Goal: Find specific page/section

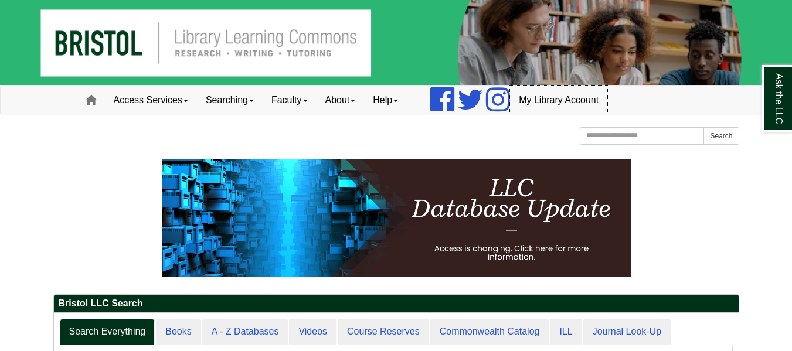
click at [572, 97] on link "My Library Account" at bounding box center [558, 100] width 97 height 29
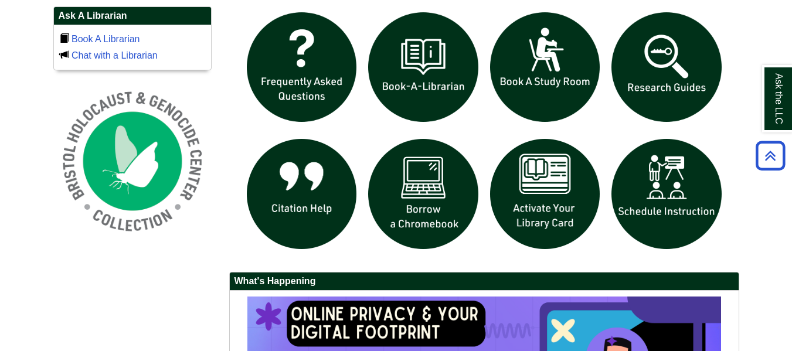
scroll to position [817, 0]
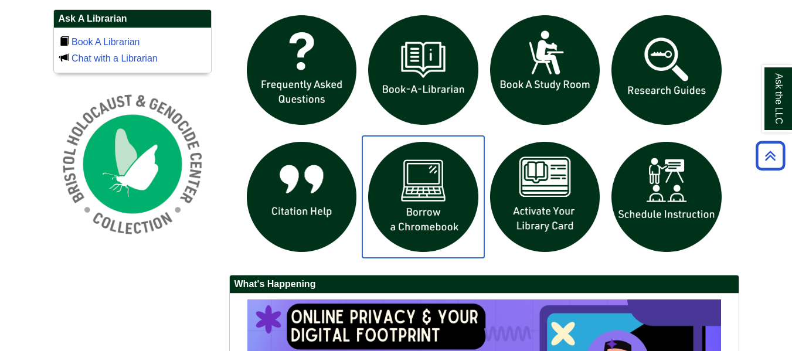
click at [424, 199] on img "slideshow" at bounding box center [423, 197] width 122 height 122
